Goal: Check status: Check status

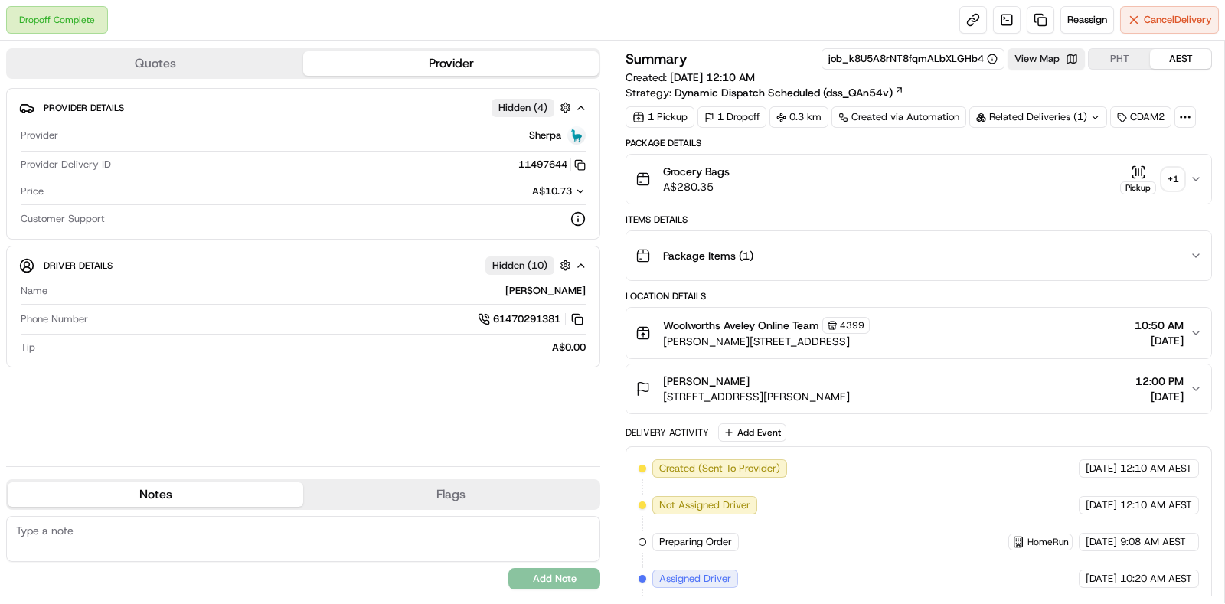
click at [1175, 173] on div "+ 1" at bounding box center [1172, 178] width 21 height 21
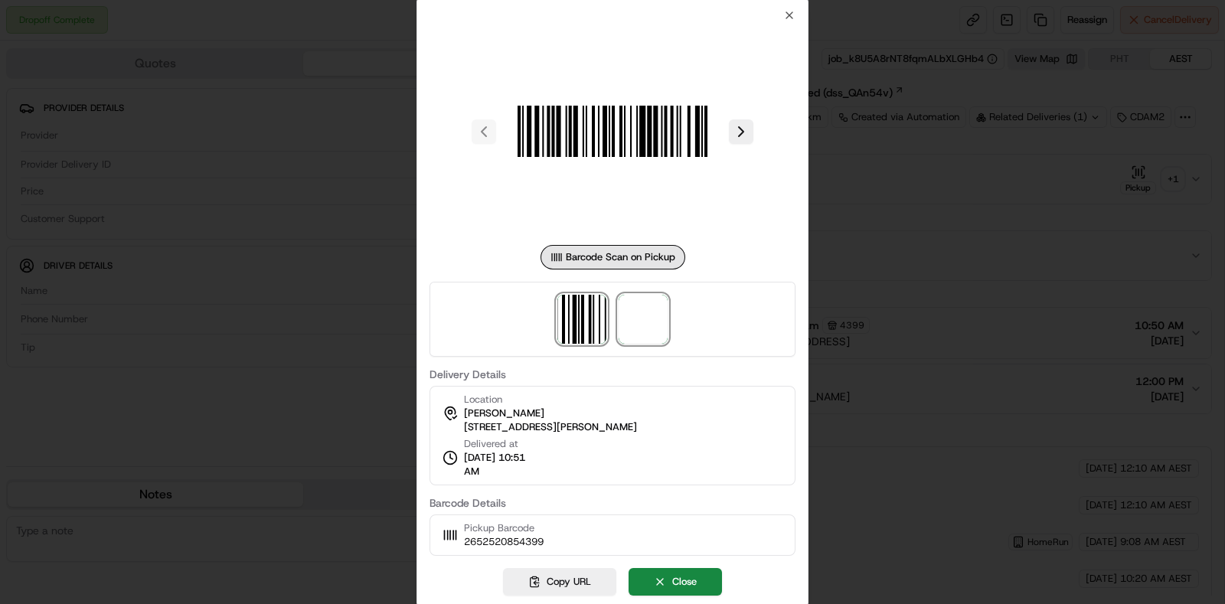
click at [632, 310] on span at bounding box center [643, 319] width 49 height 49
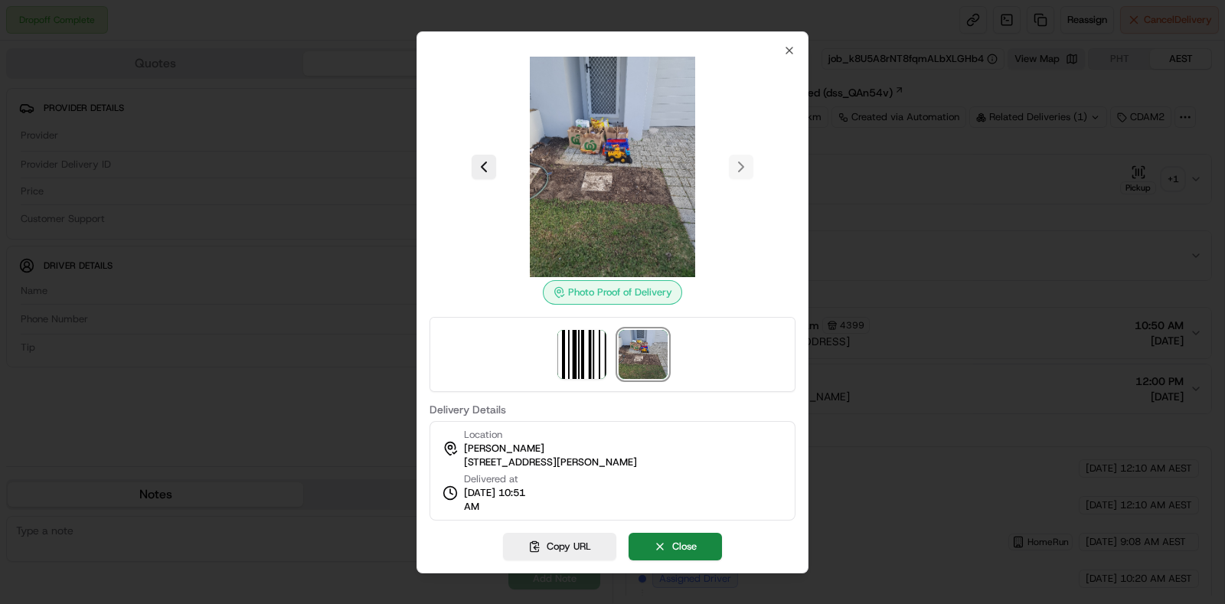
click at [854, 202] on div at bounding box center [612, 302] width 1225 height 604
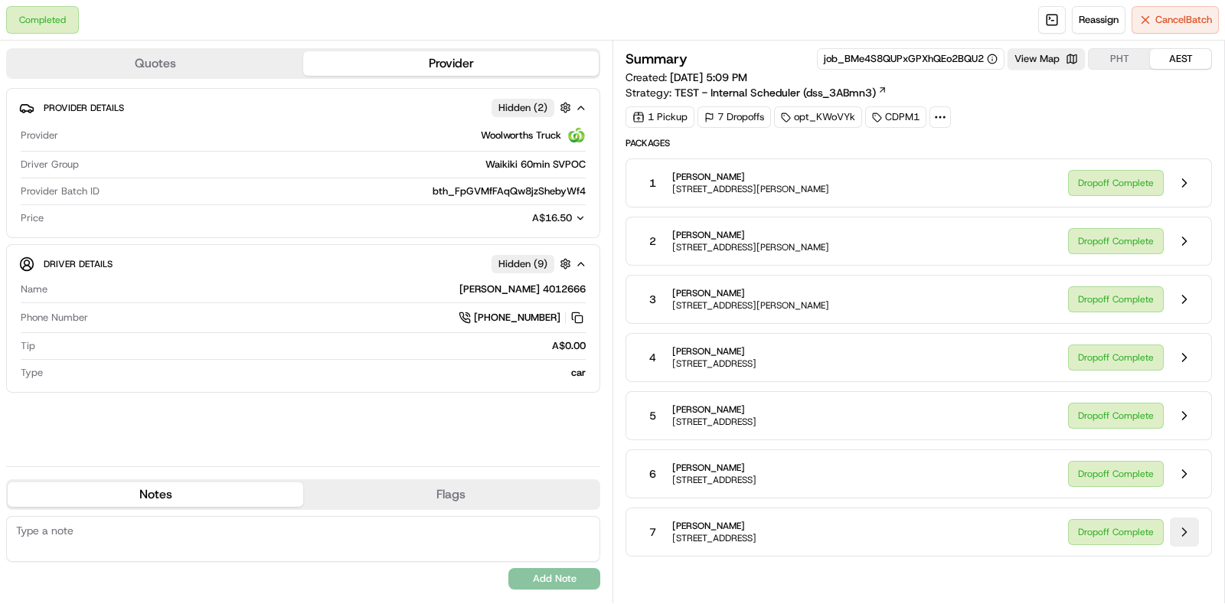
click at [1175, 524] on button at bounding box center [1184, 532] width 29 height 29
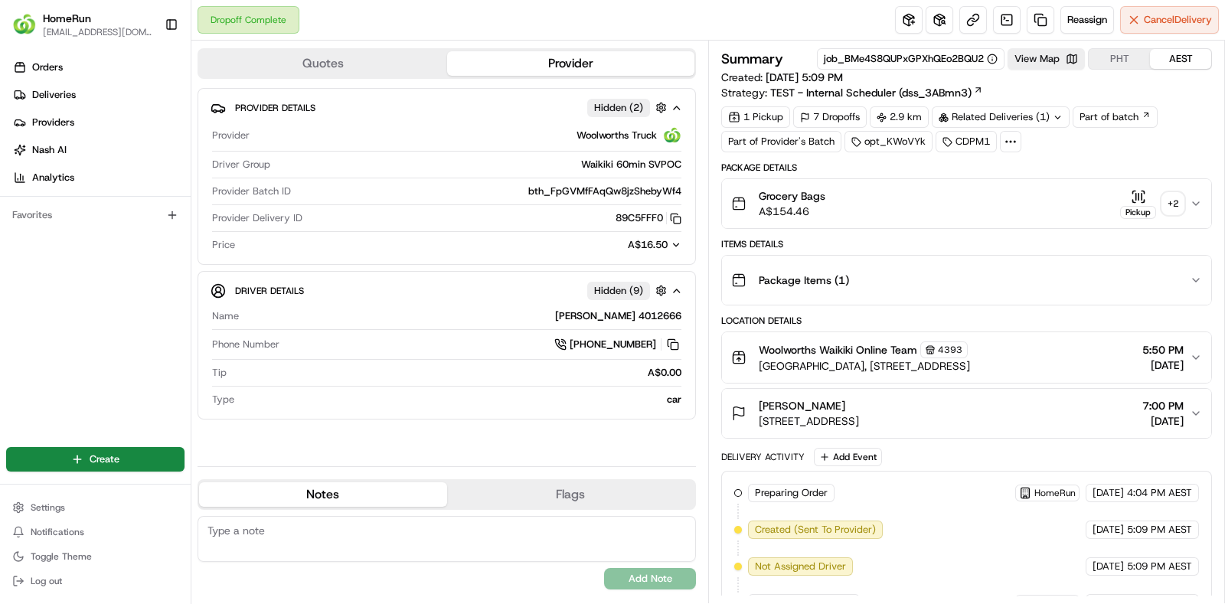
click at [1170, 209] on div "+ 2" at bounding box center [1172, 203] width 21 height 21
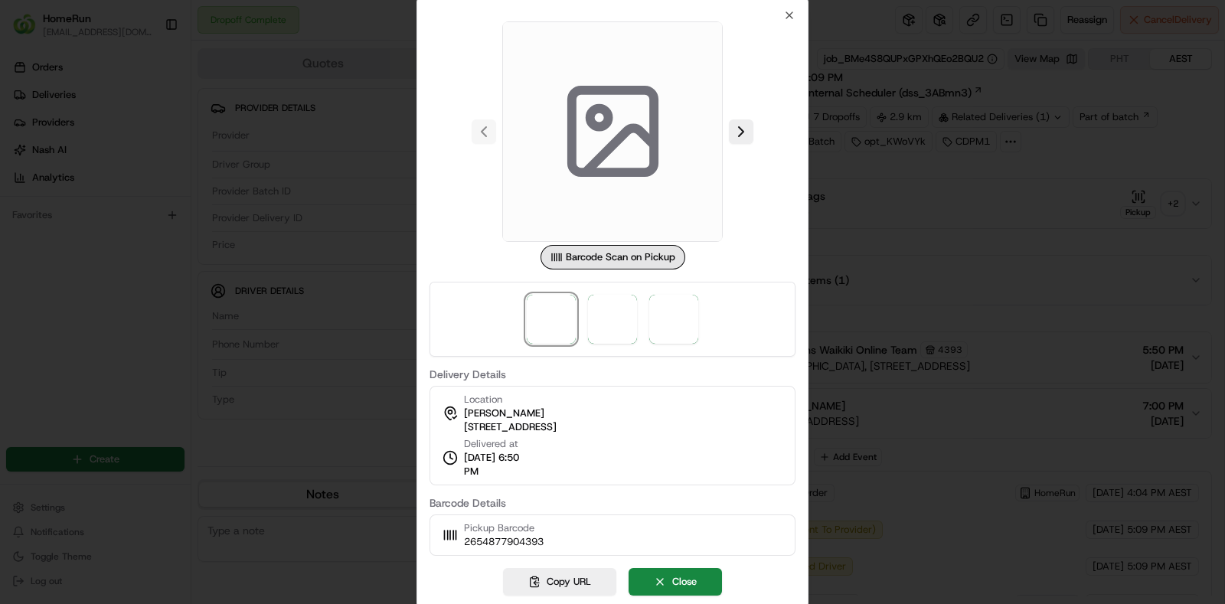
click at [639, 318] on div at bounding box center [612, 319] width 366 height 75
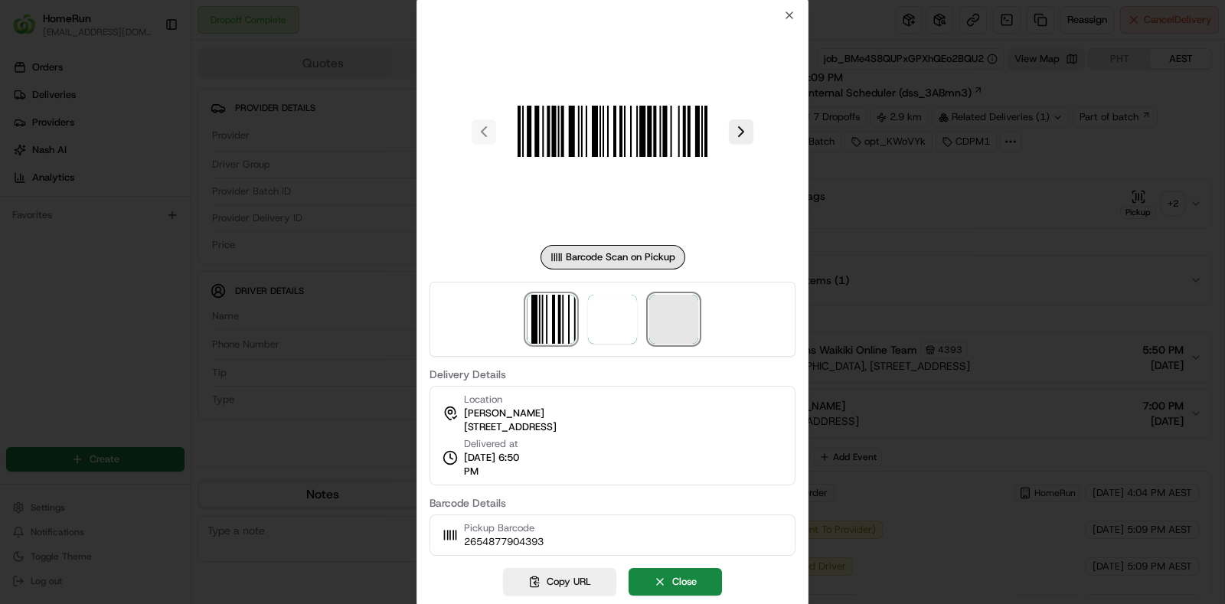
click at [669, 328] on span at bounding box center [673, 319] width 49 height 49
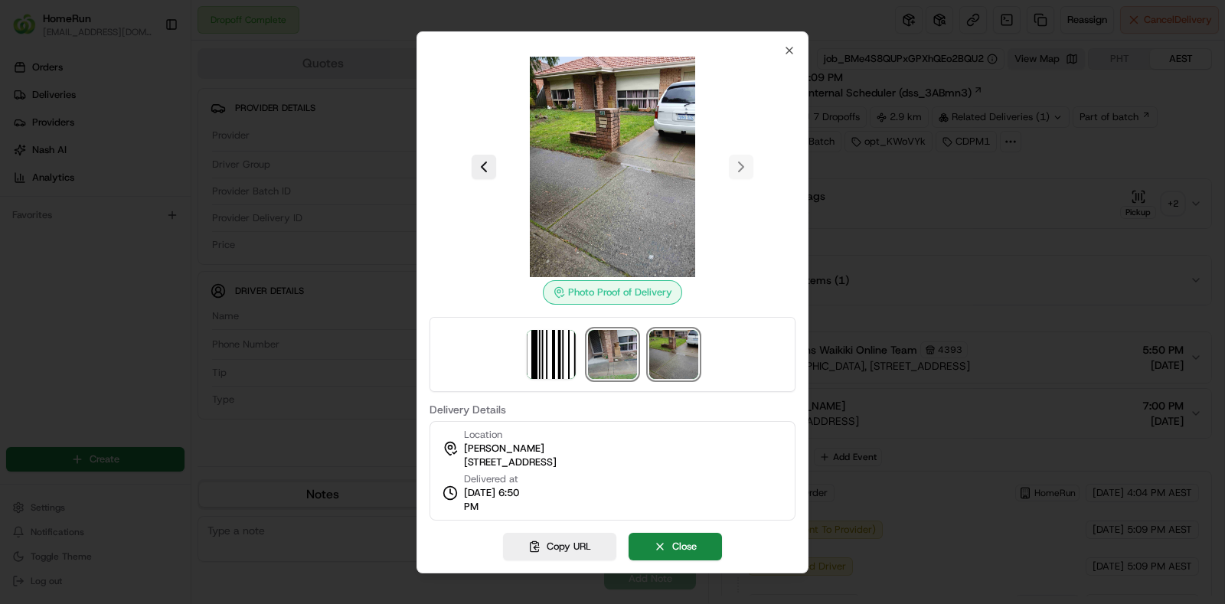
click at [627, 357] on img at bounding box center [612, 354] width 49 height 49
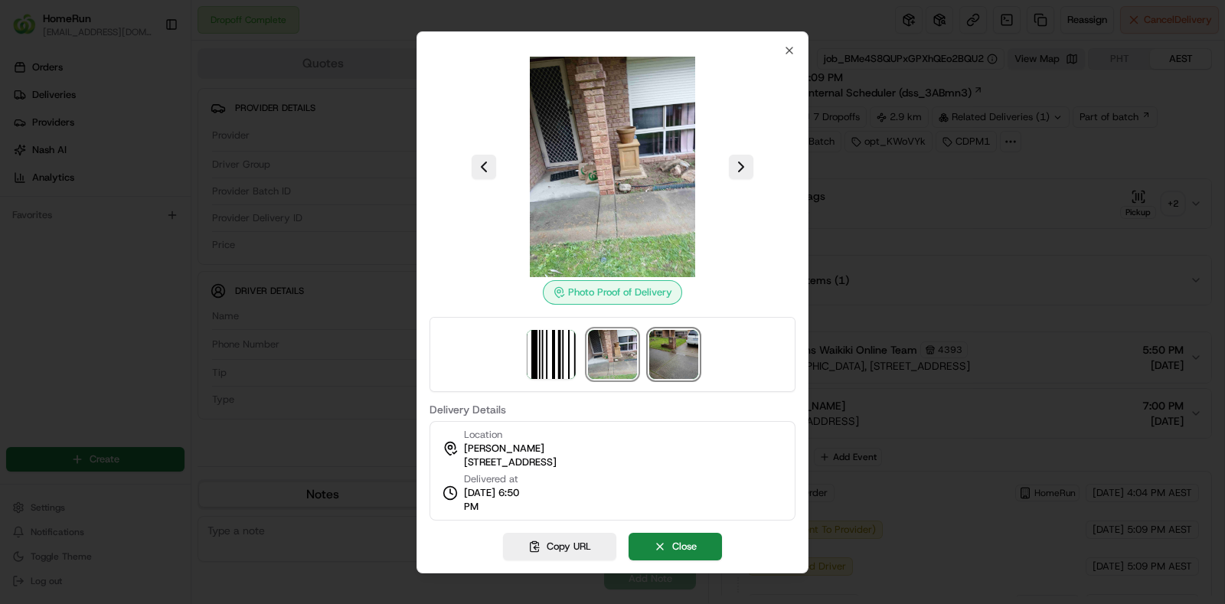
click at [685, 364] on img at bounding box center [673, 354] width 49 height 49
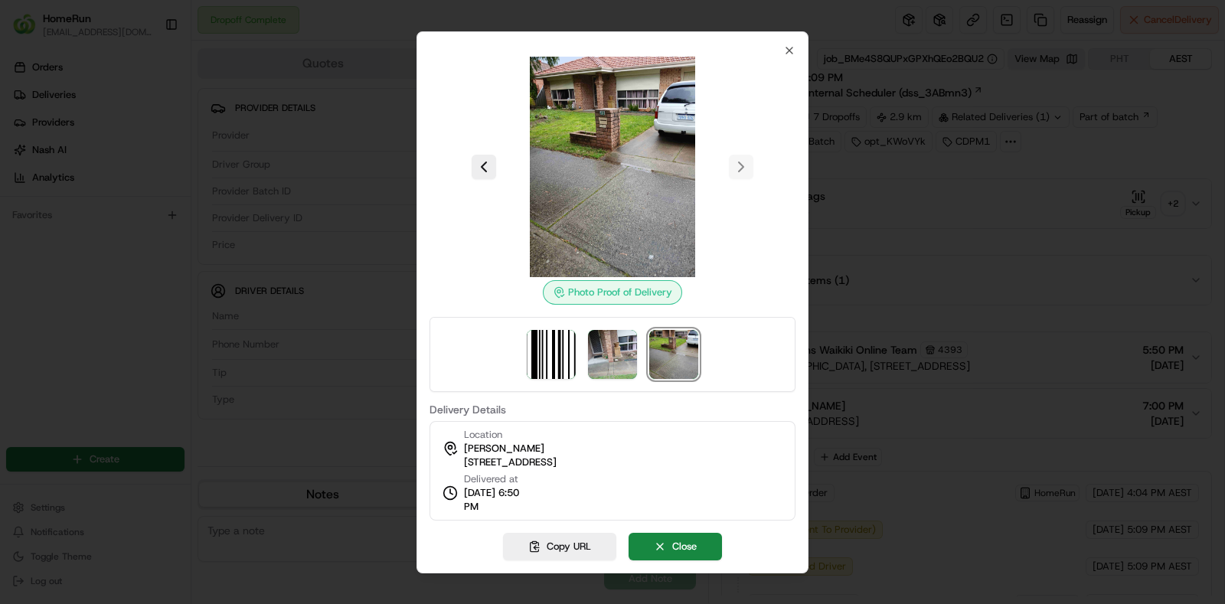
click at [638, 350] on div at bounding box center [612, 354] width 366 height 75
click at [628, 335] on img at bounding box center [612, 354] width 49 height 49
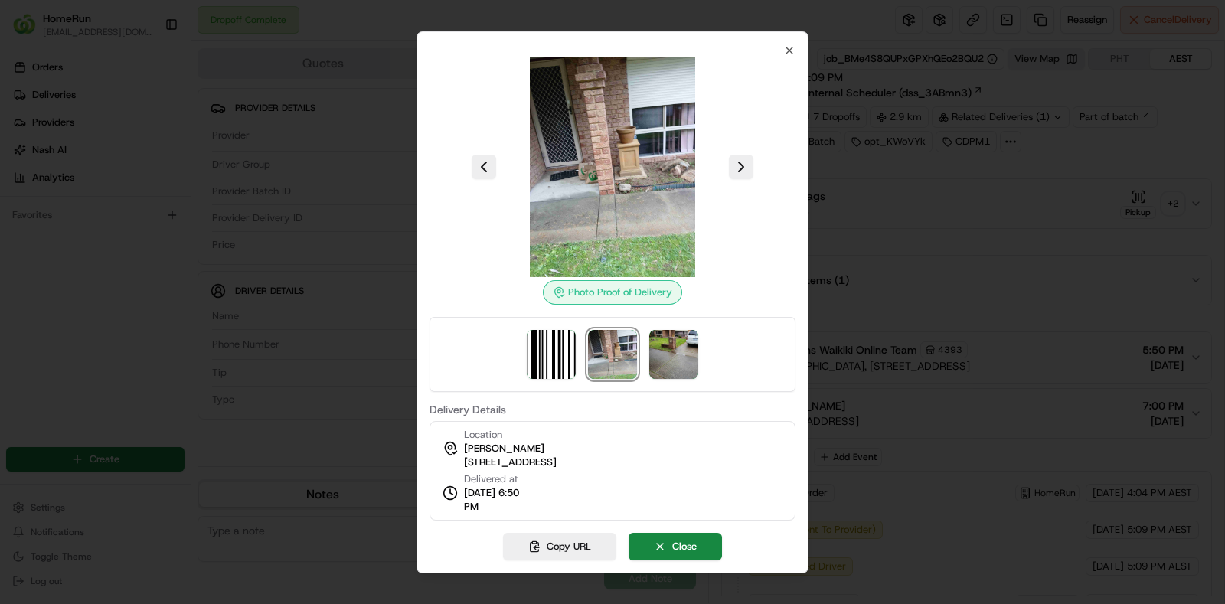
click at [1040, 225] on div at bounding box center [612, 302] width 1225 height 604
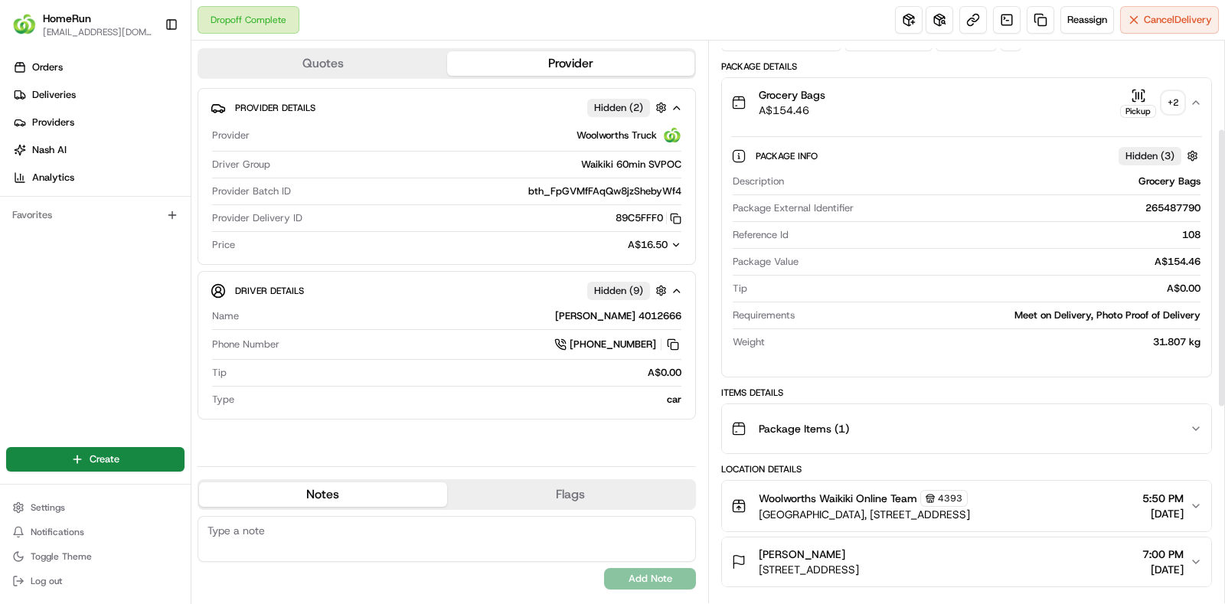
scroll to position [191, 0]
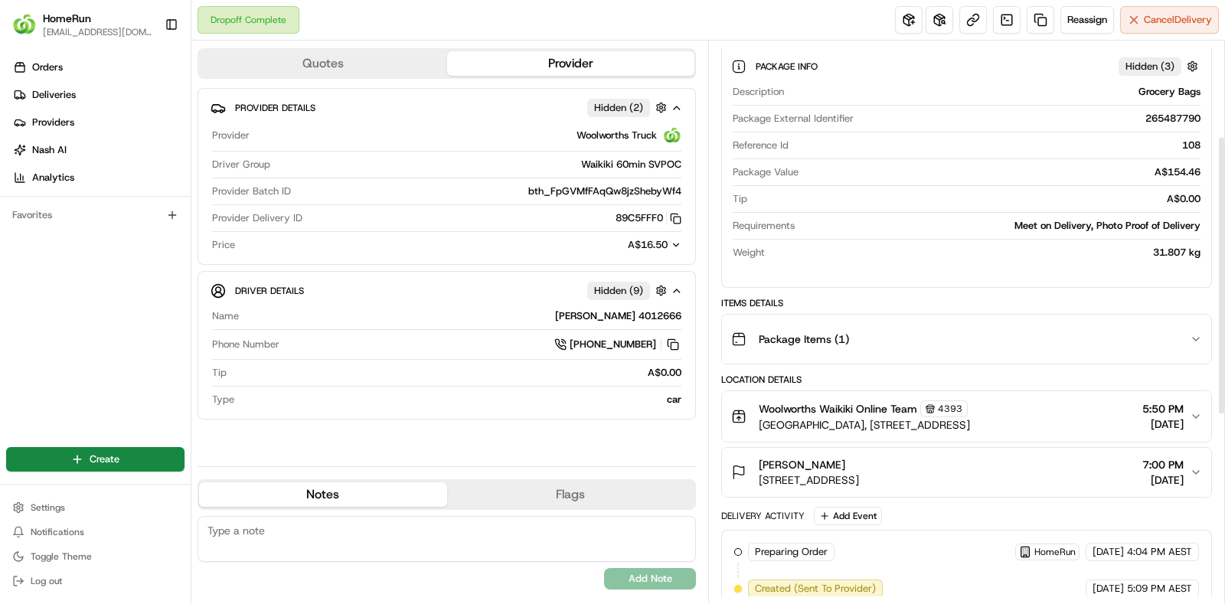
click at [1050, 327] on div "Package Items ( 1 )" at bounding box center [960, 339] width 459 height 31
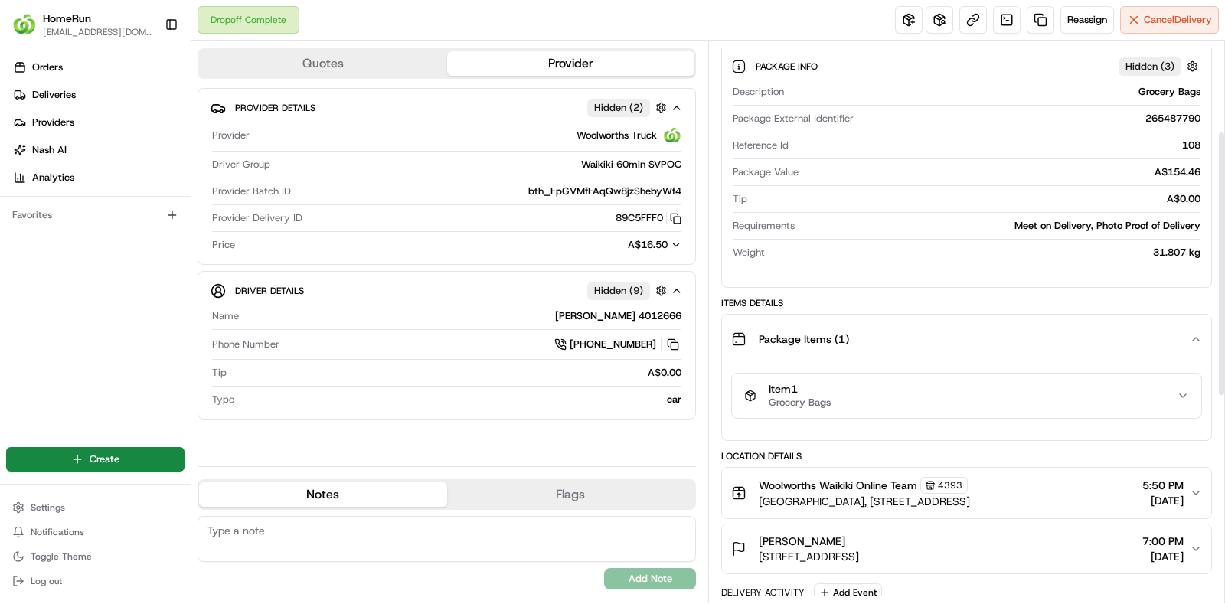
click at [1030, 390] on div "Item 1 Grocery Bags" at bounding box center [960, 396] width 433 height 26
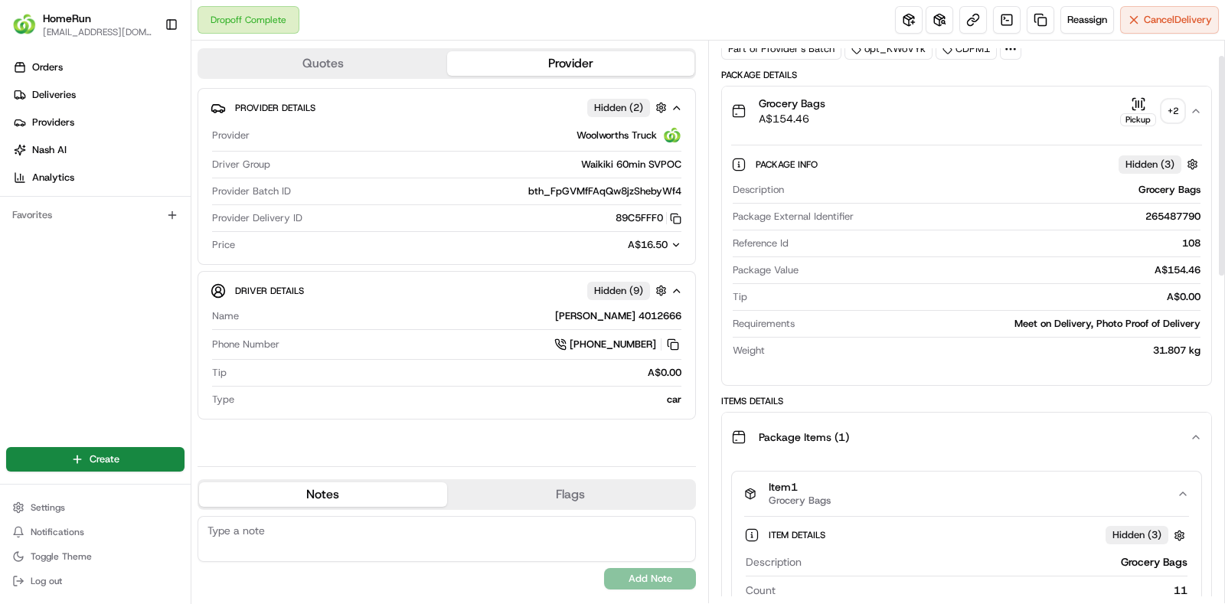
scroll to position [0, 0]
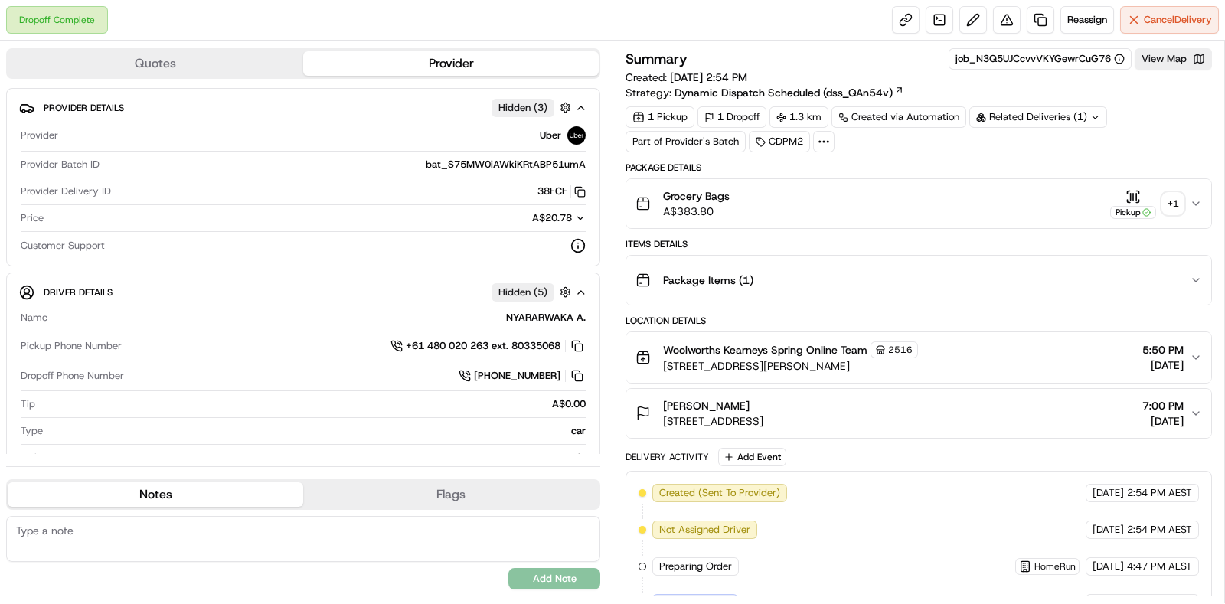
click at [1169, 208] on div "+ 1" at bounding box center [1172, 203] width 21 height 21
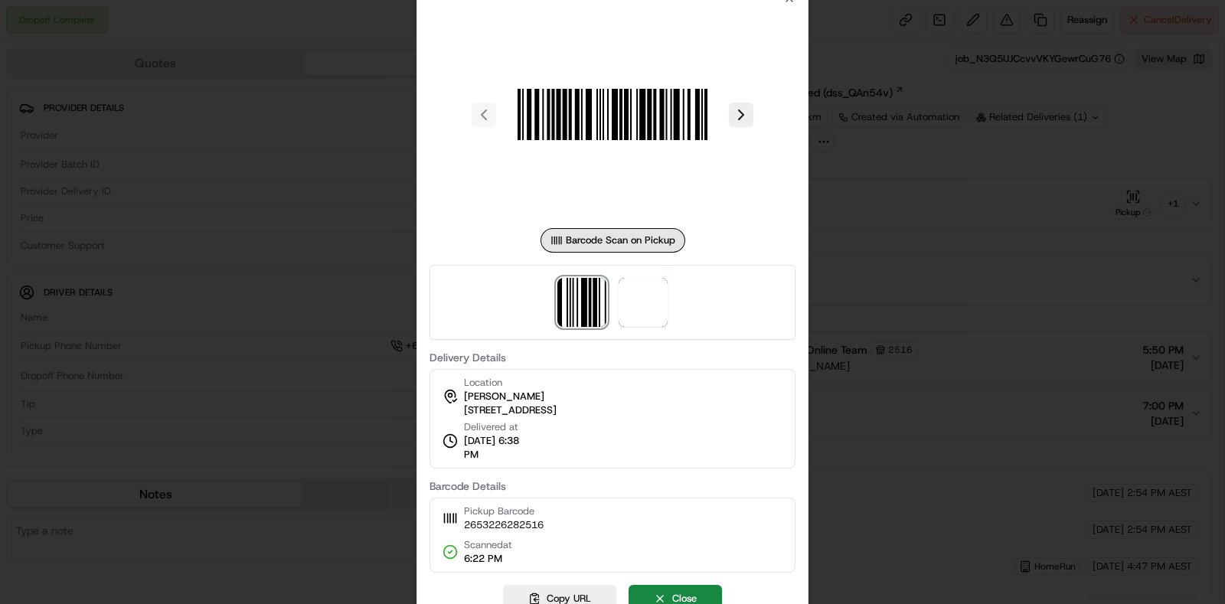
click at [671, 315] on div at bounding box center [612, 302] width 366 height 75
click at [642, 306] on img at bounding box center [643, 302] width 49 height 49
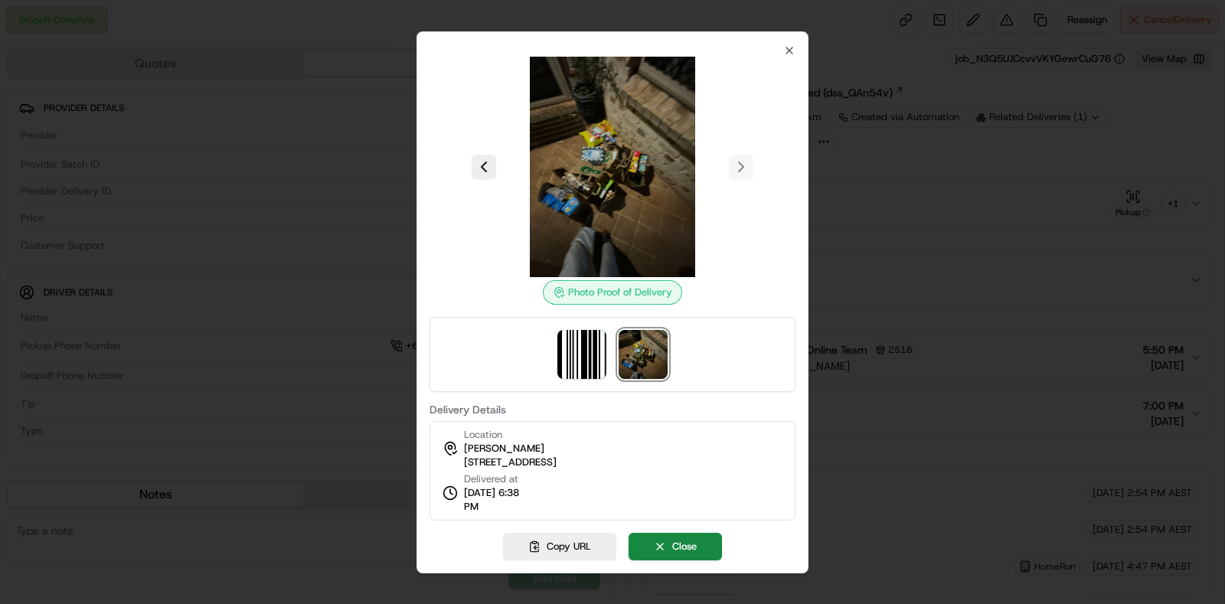
click at [1020, 277] on div at bounding box center [612, 302] width 1225 height 604
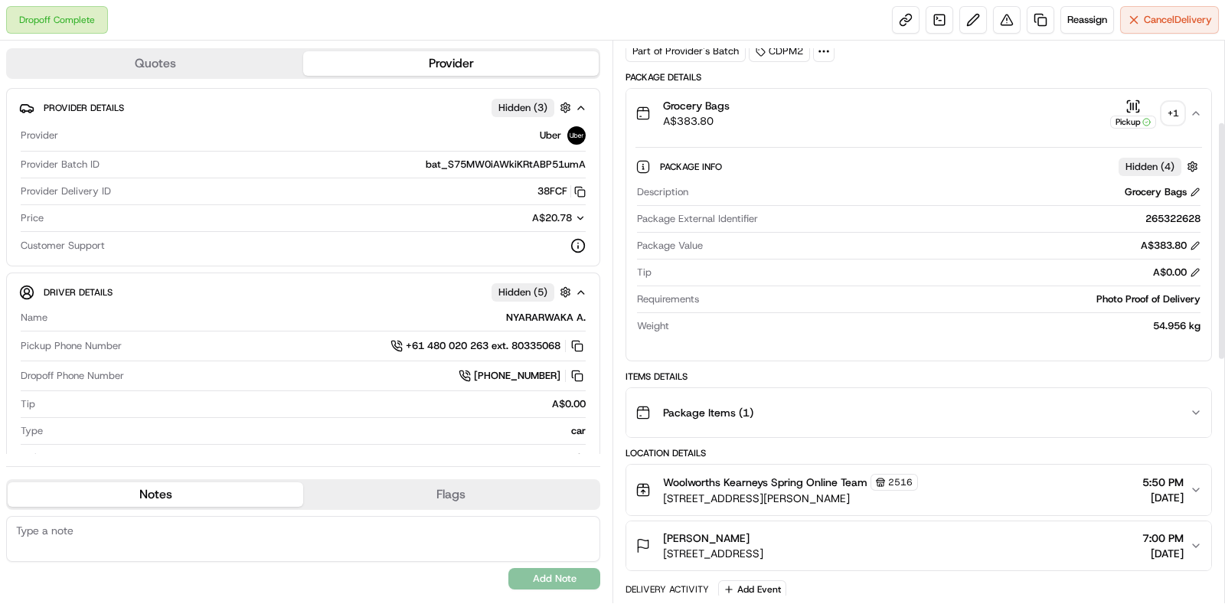
scroll to position [191, 0]
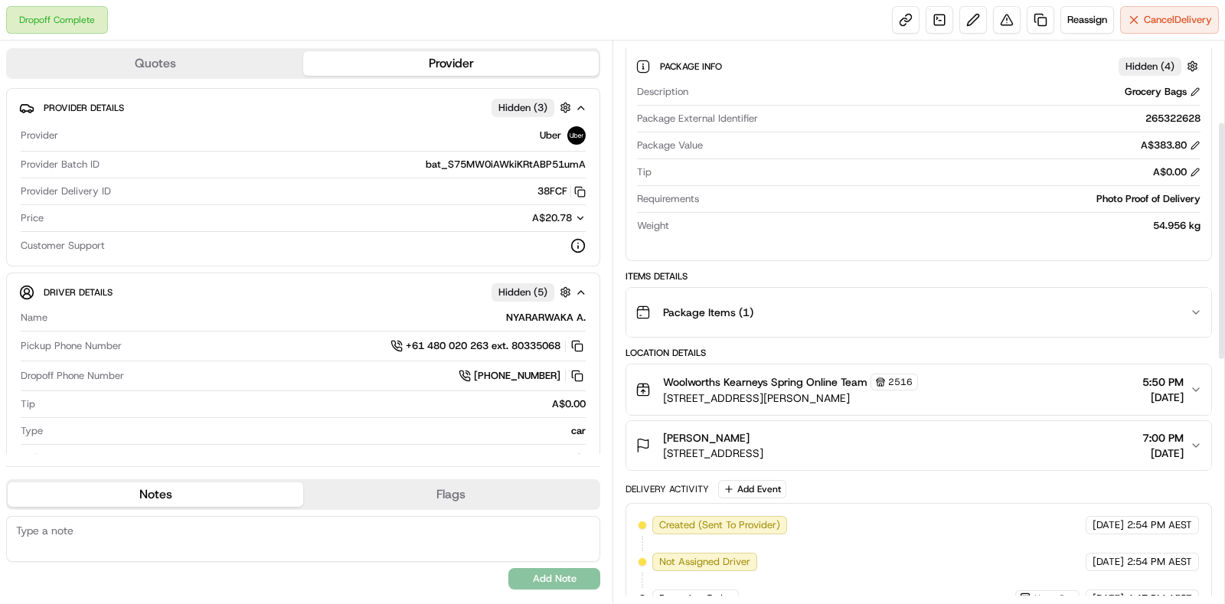
click at [1030, 288] on button "Package Items ( 1 )" at bounding box center [918, 312] width 585 height 49
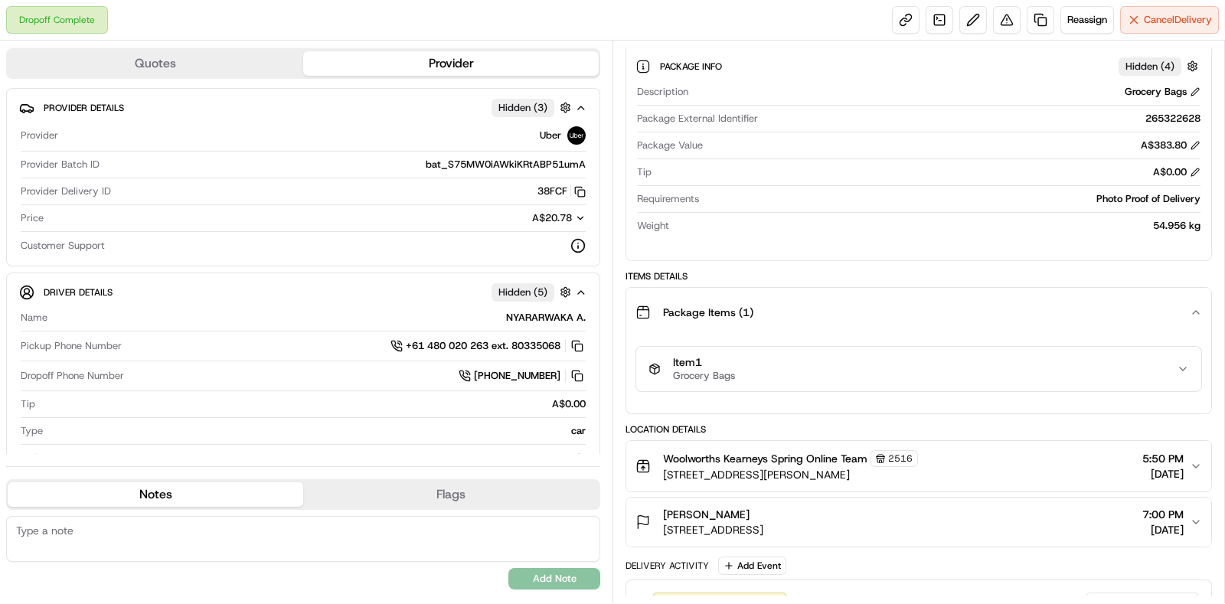
click at [1027, 365] on div "Item 1 Grocery Bags" at bounding box center [912, 369] width 528 height 26
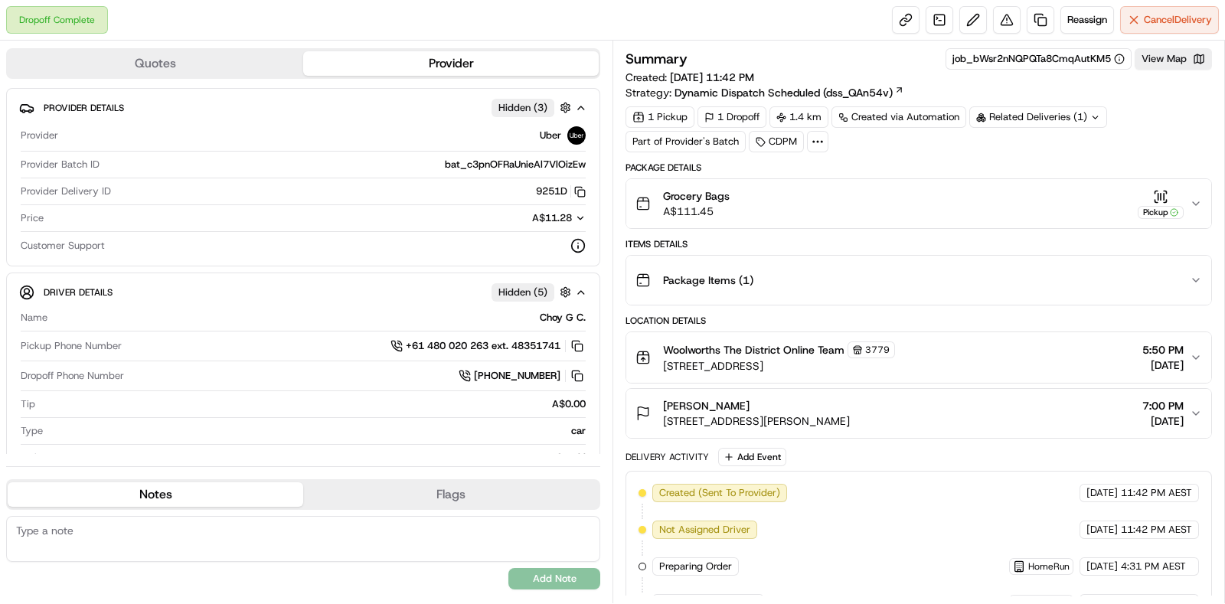
scroll to position [354, 0]
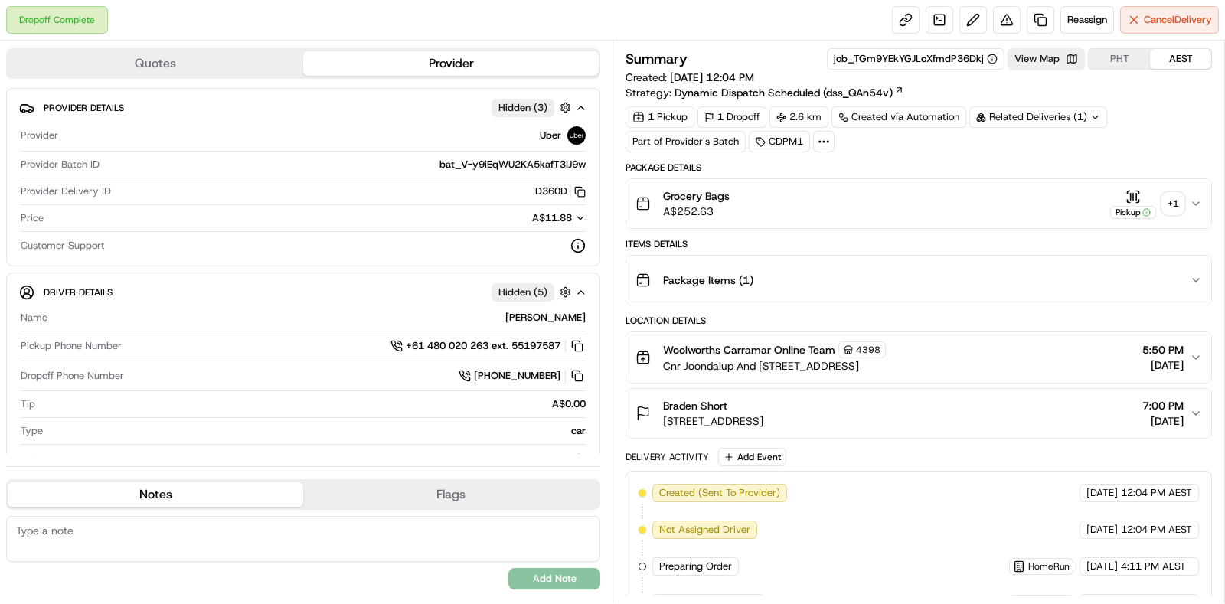
click at [1178, 200] on div "+ 1" at bounding box center [1172, 203] width 21 height 21
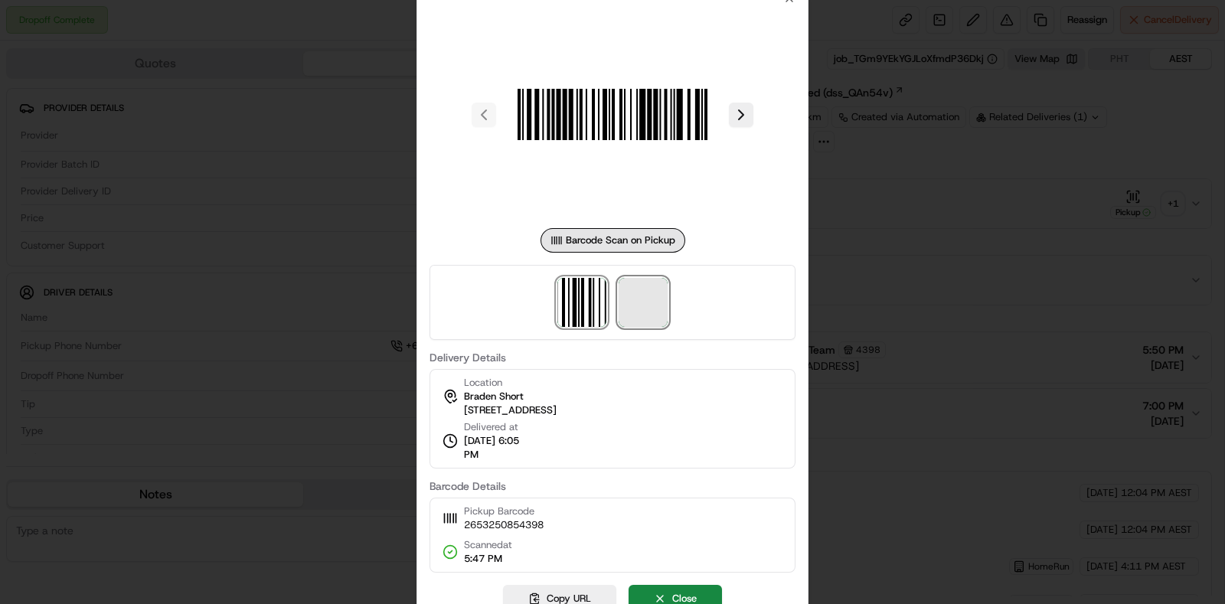
click at [624, 304] on span at bounding box center [643, 302] width 49 height 49
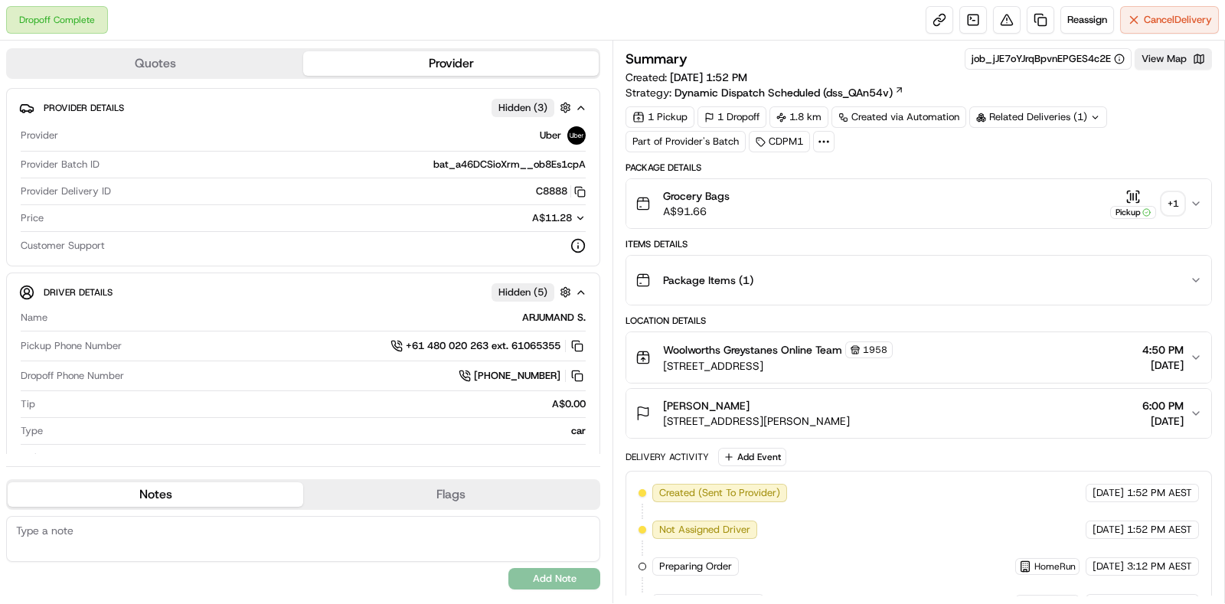
click at [1171, 189] on button "Pickup + 1" at bounding box center [1146, 204] width 73 height 30
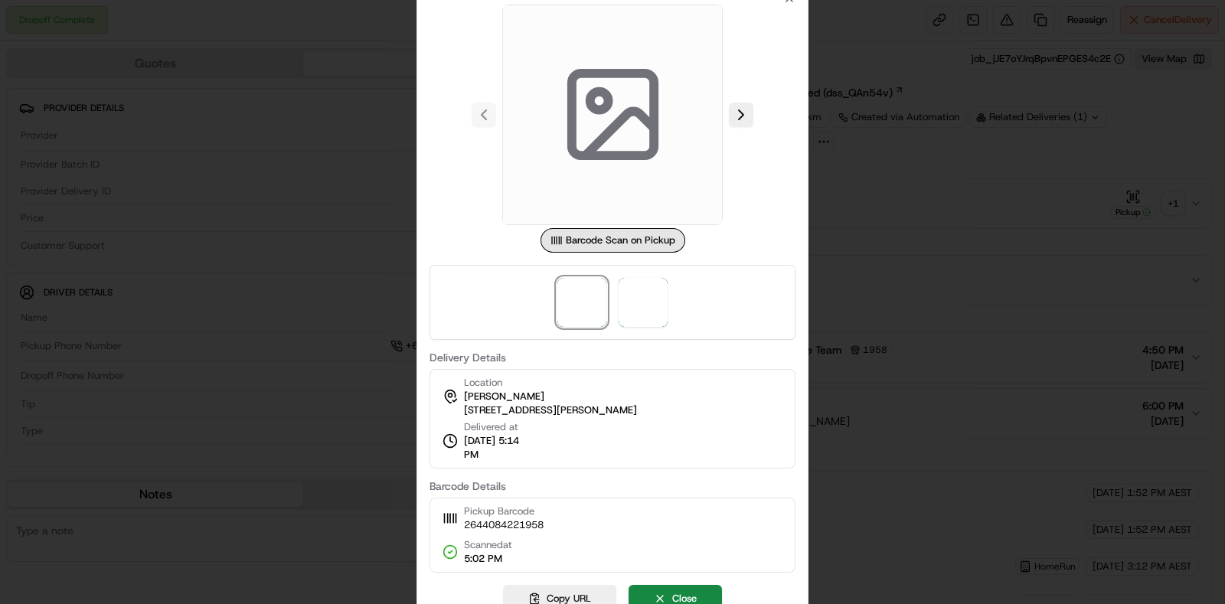
click at [670, 306] on div at bounding box center [612, 302] width 366 height 75
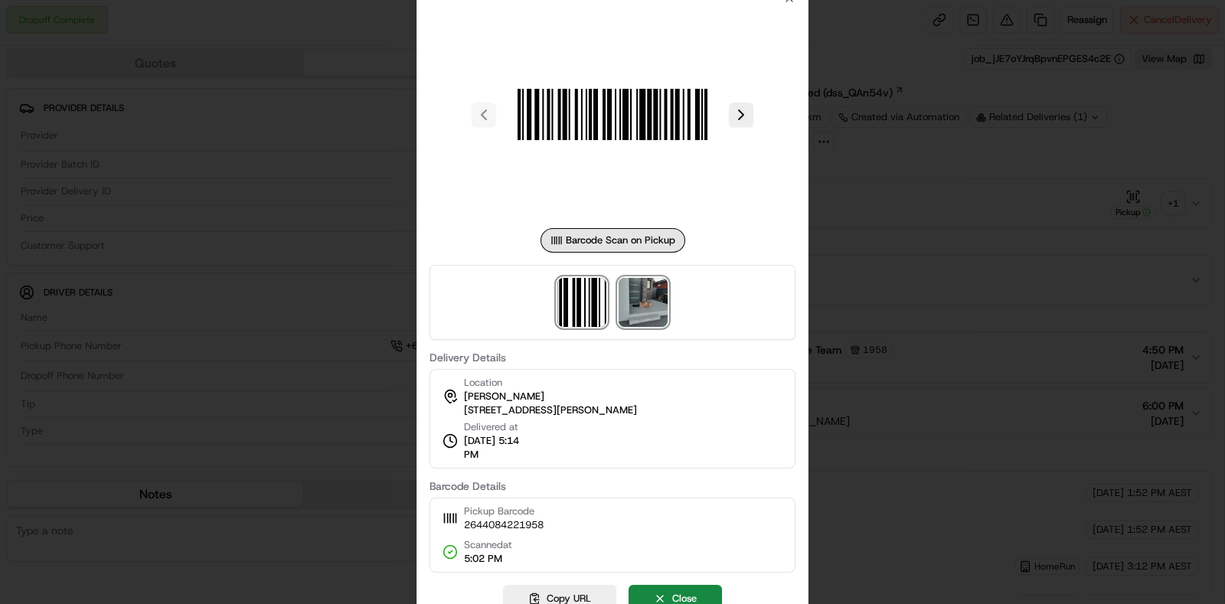
click at [666, 306] on img at bounding box center [643, 302] width 49 height 49
click at [964, 210] on div at bounding box center [612, 302] width 1225 height 604
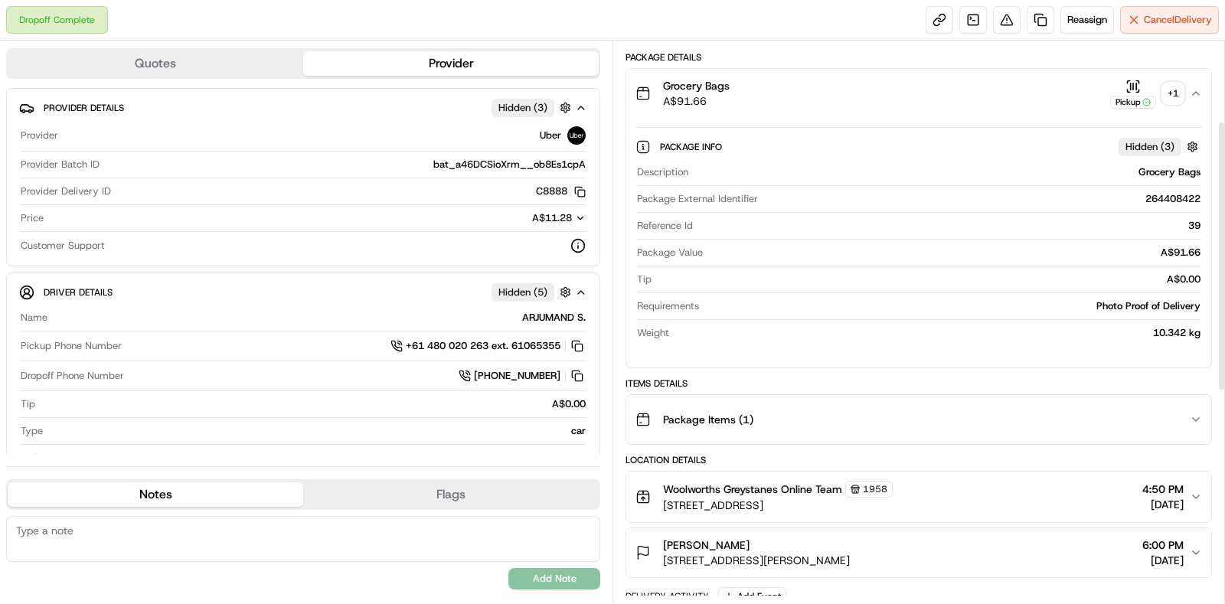
scroll to position [191, 0]
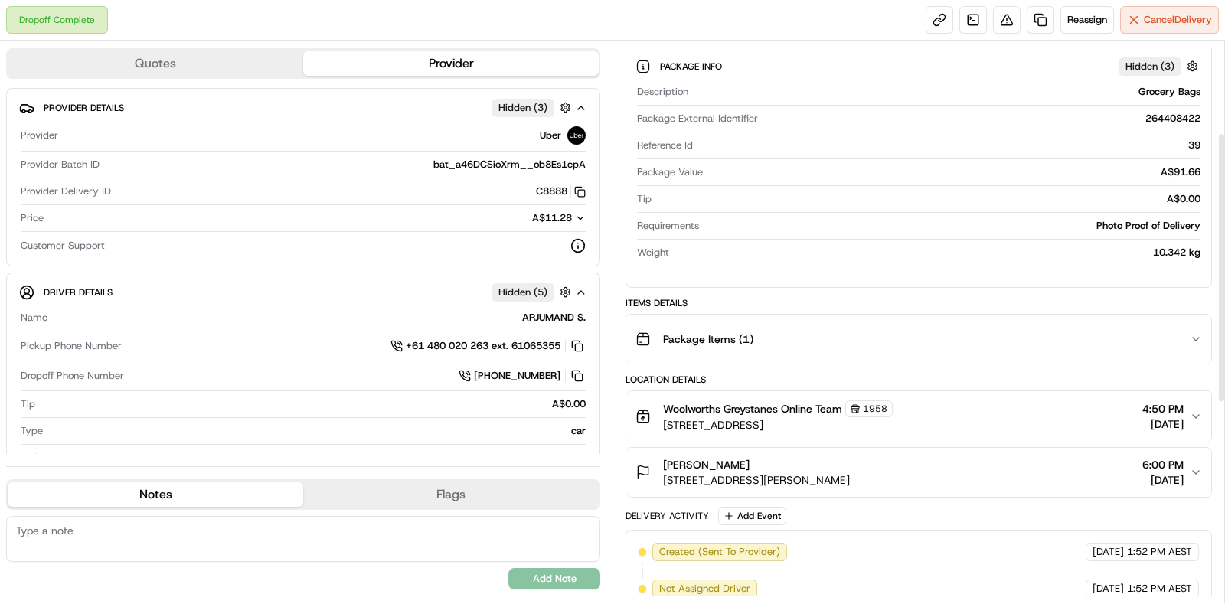
click at [991, 324] on div "Package Items ( 1 )" at bounding box center [912, 339] width 554 height 31
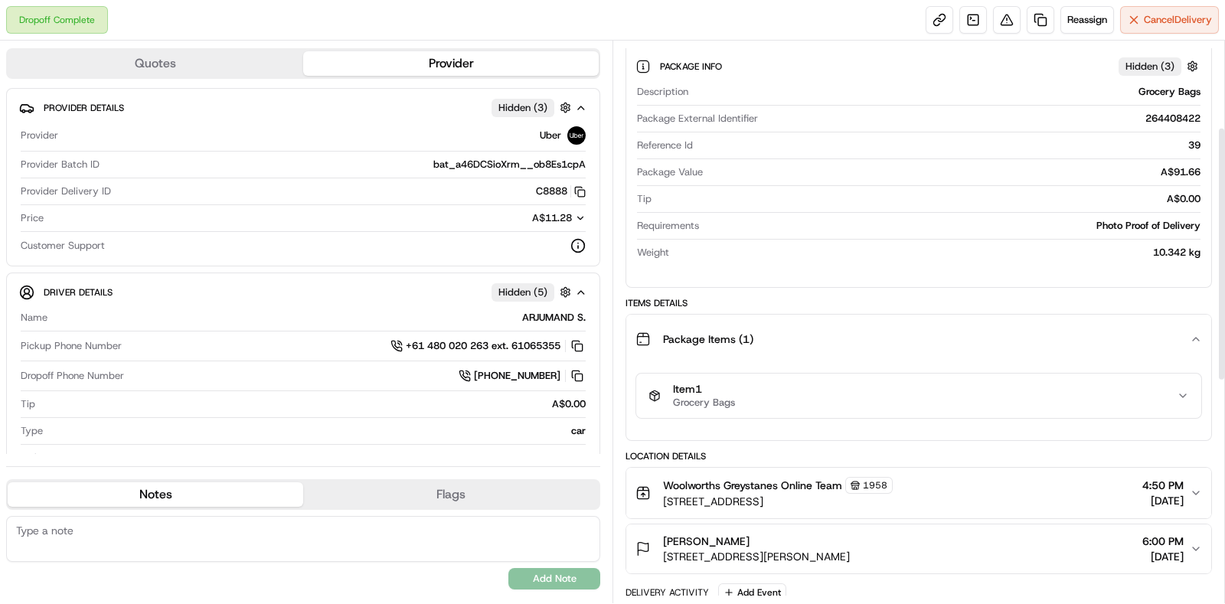
click at [983, 377] on button "Item 1 Grocery Bags" at bounding box center [918, 396] width 565 height 44
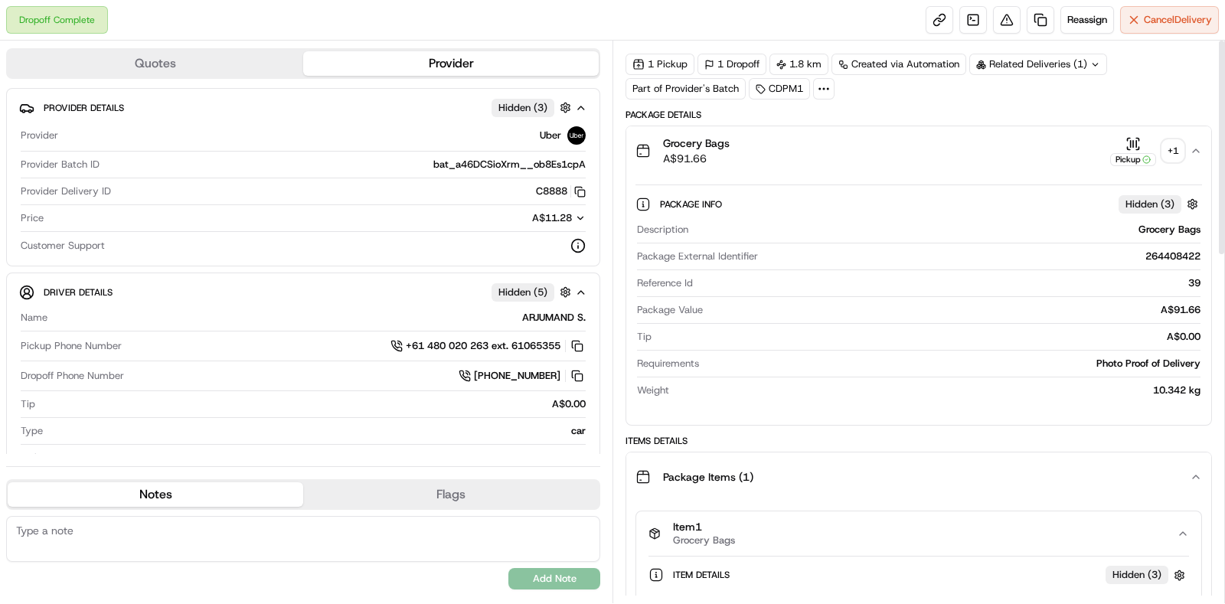
scroll to position [0, 0]
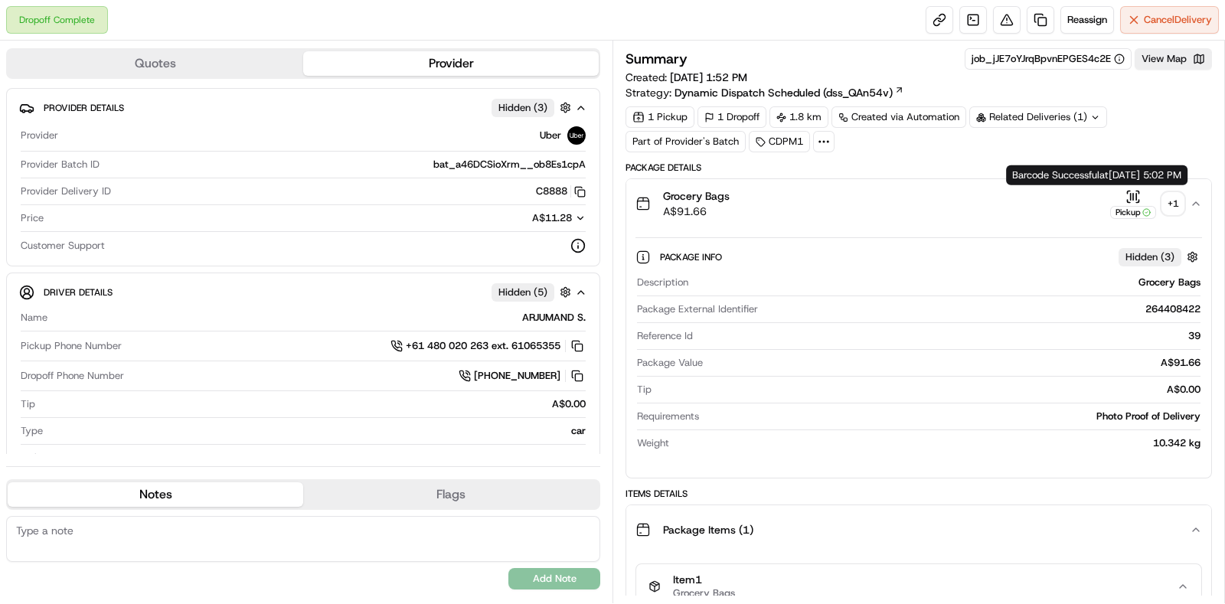
click at [1161, 198] on button "Pickup + 1" at bounding box center [1146, 204] width 73 height 30
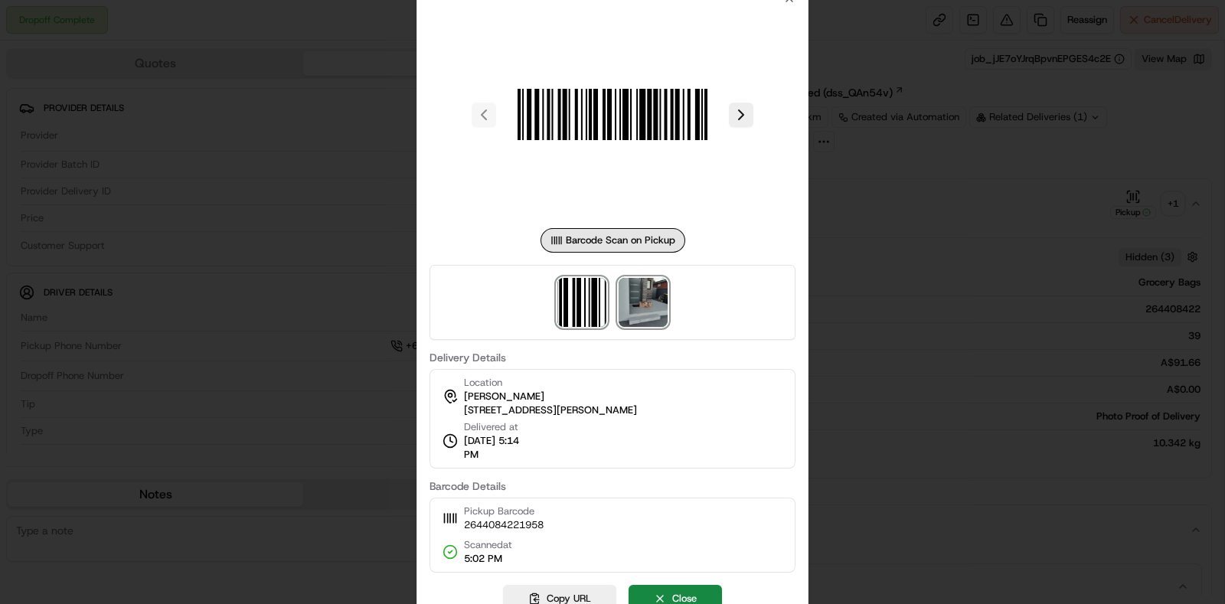
click at [632, 289] on img at bounding box center [643, 302] width 49 height 49
click at [954, 214] on div at bounding box center [612, 302] width 1225 height 604
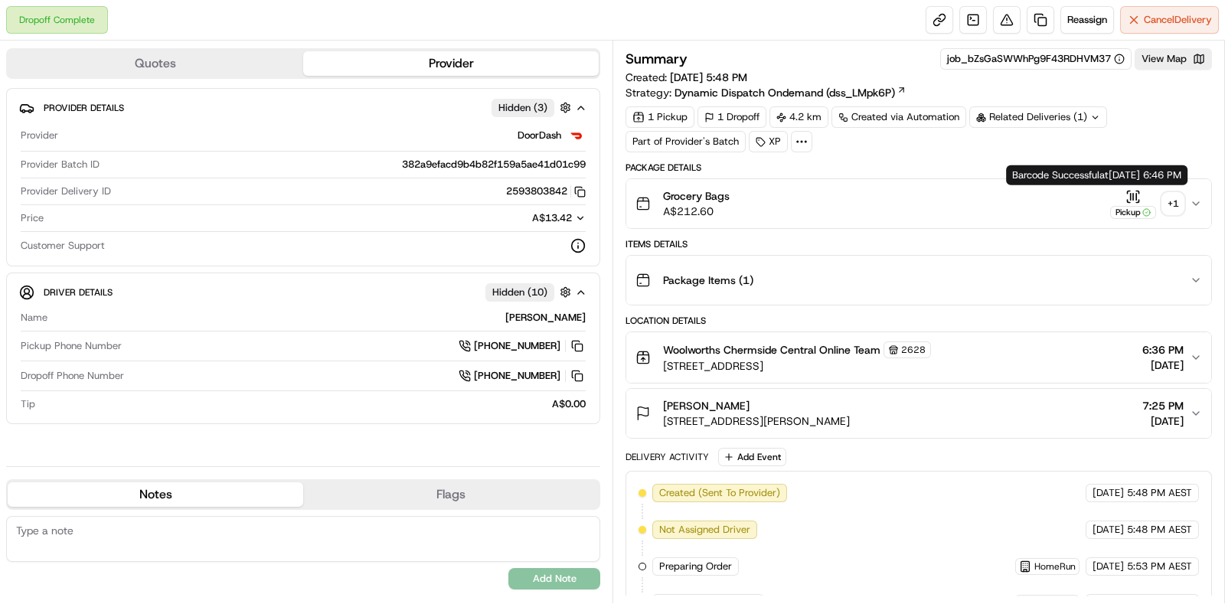
click at [1164, 193] on button "Pickup + 1" at bounding box center [1146, 204] width 73 height 30
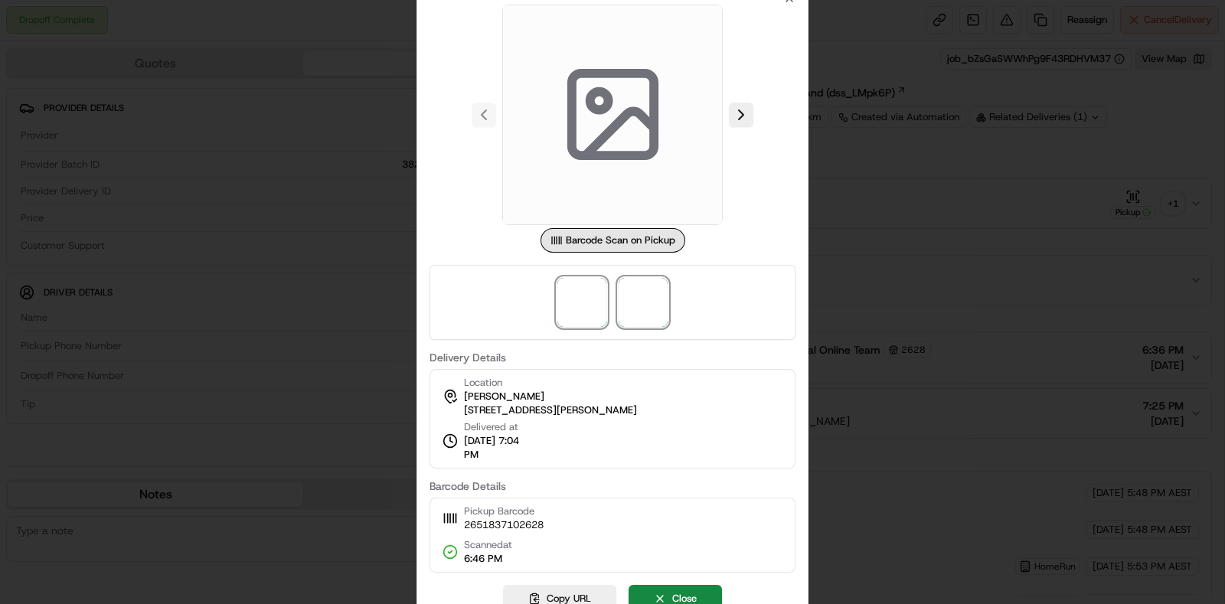
click at [651, 299] on span at bounding box center [643, 302] width 49 height 49
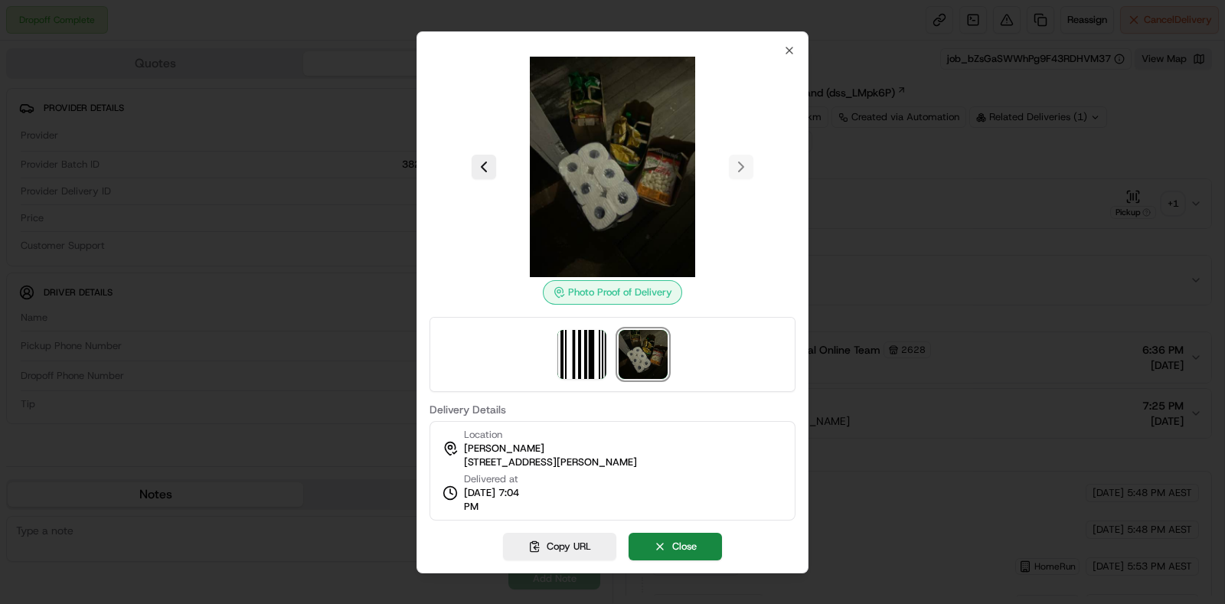
click at [1040, 243] on div at bounding box center [612, 302] width 1225 height 604
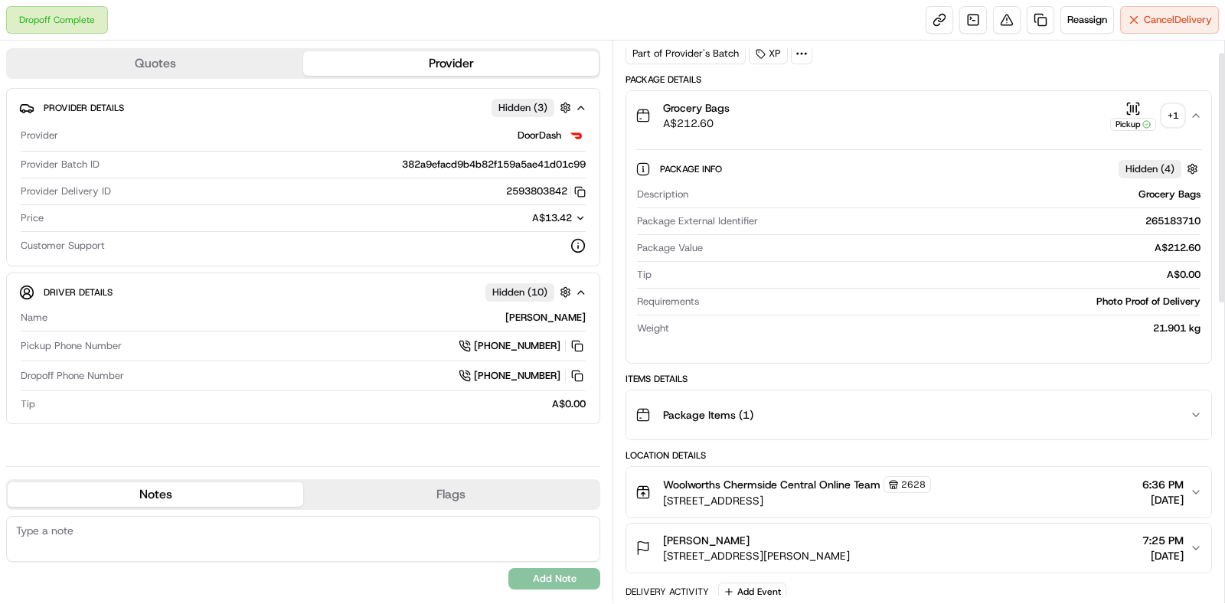
scroll to position [191, 0]
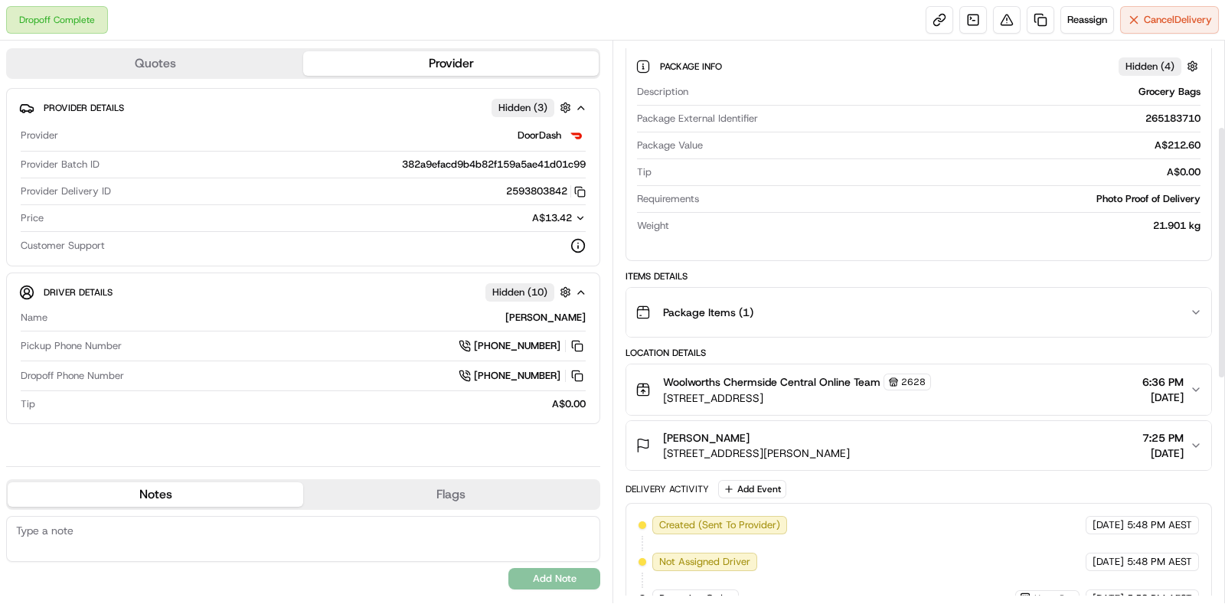
click at [1066, 325] on button "Package Items ( 1 )" at bounding box center [918, 312] width 585 height 49
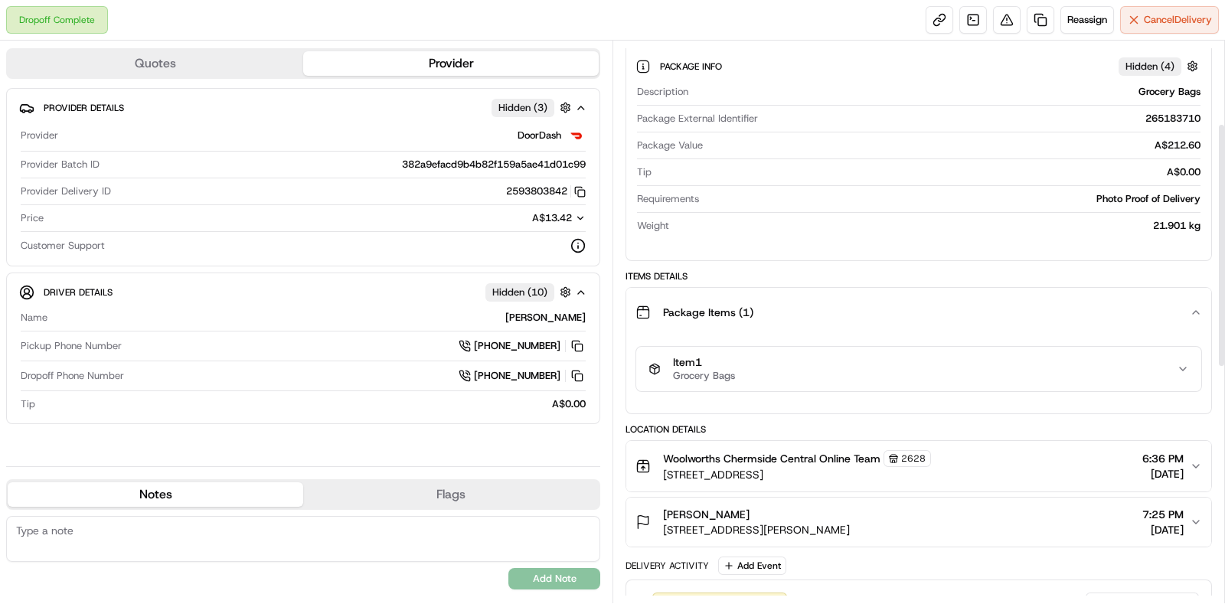
click at [1054, 382] on button "Item 1 Grocery Bags" at bounding box center [918, 369] width 565 height 44
